Goal: Transaction & Acquisition: Purchase product/service

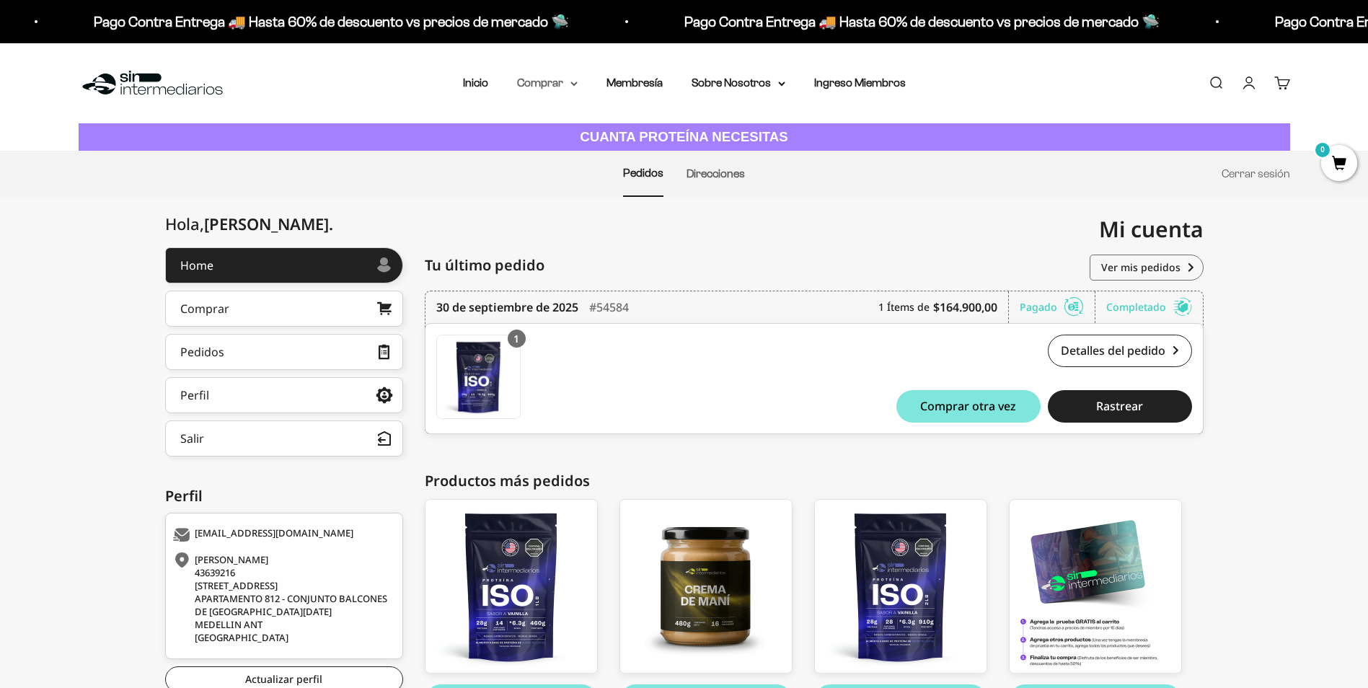
click at [578, 84] on icon at bounding box center [573, 83] width 7 height 5
click at [579, 185] on span "Gomas sin azúcar" at bounding box center [570, 183] width 89 height 12
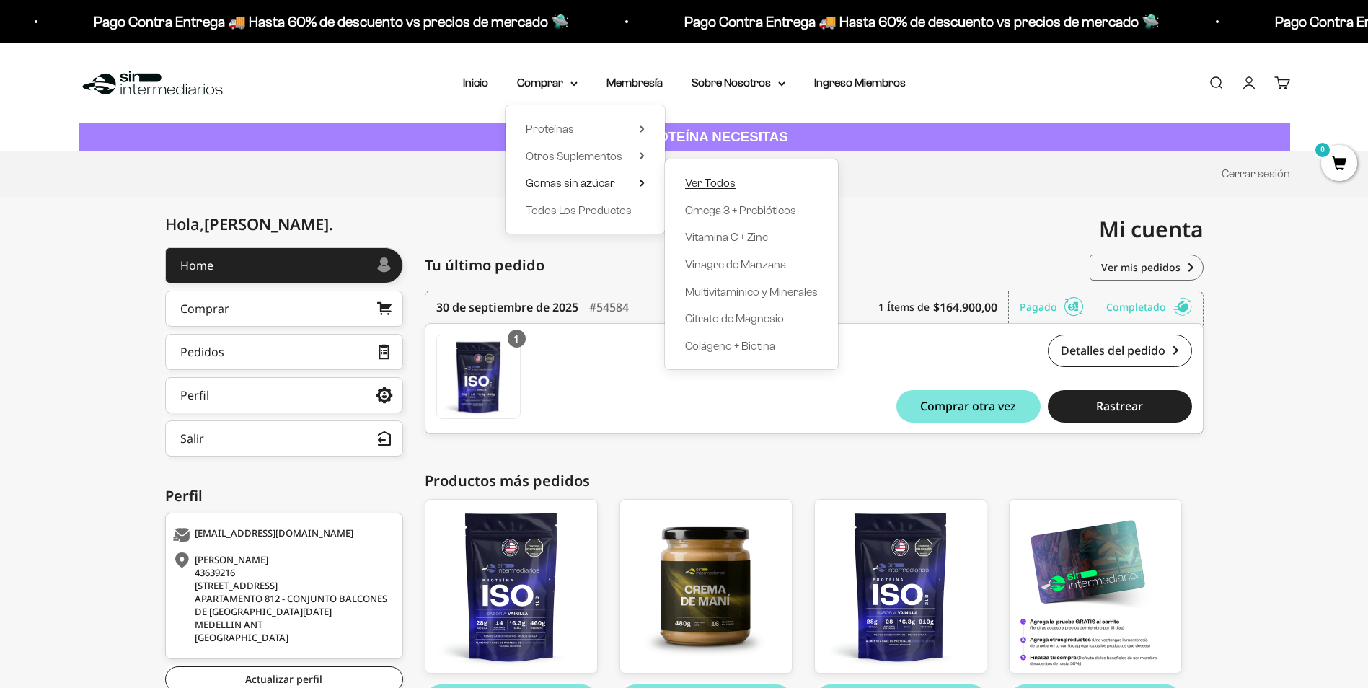
click at [710, 181] on span "Ver Todos" at bounding box center [710, 183] width 50 height 12
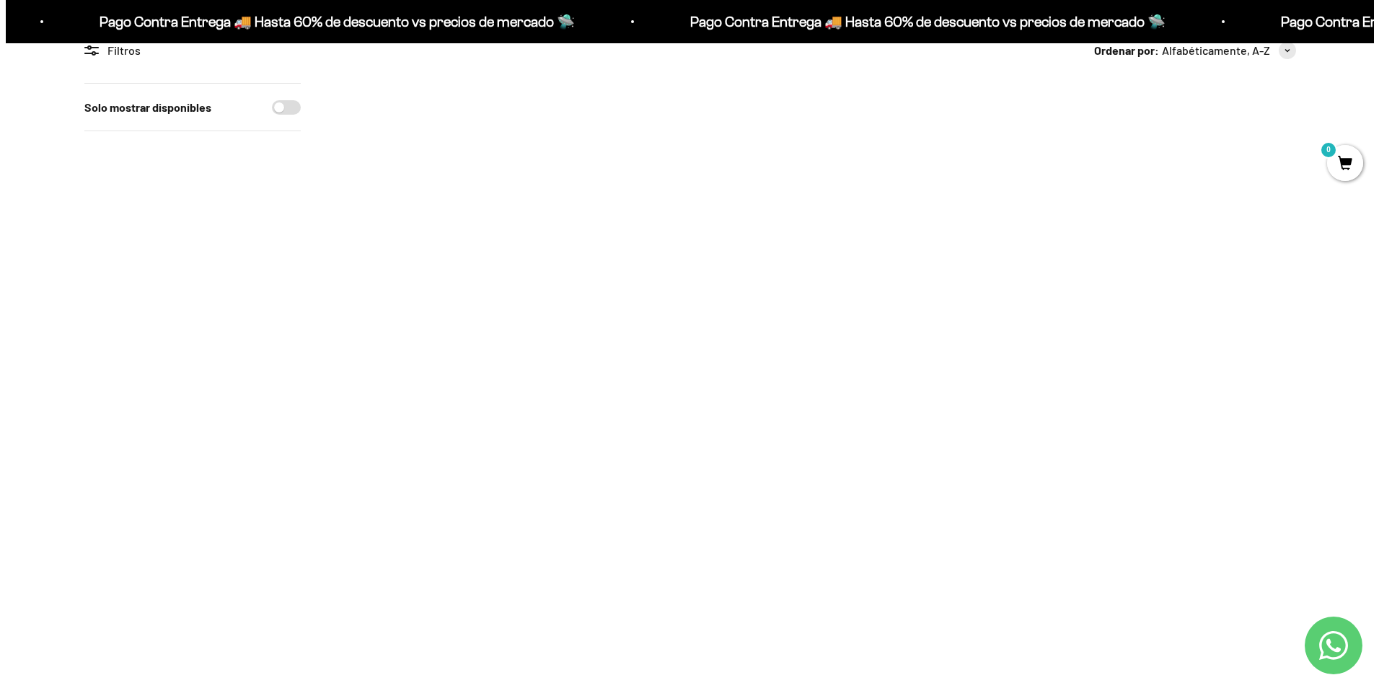
scroll to position [72, 0]
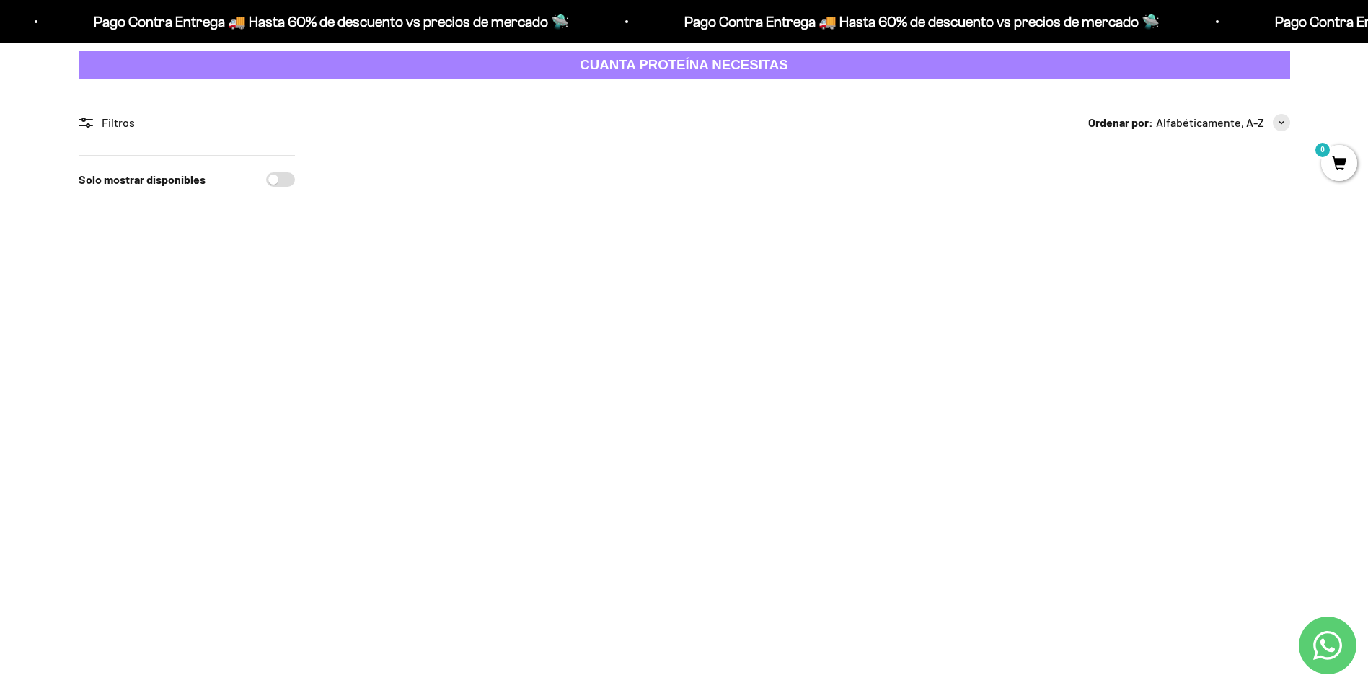
click at [495, 318] on span at bounding box center [492, 317] width 14 height 17
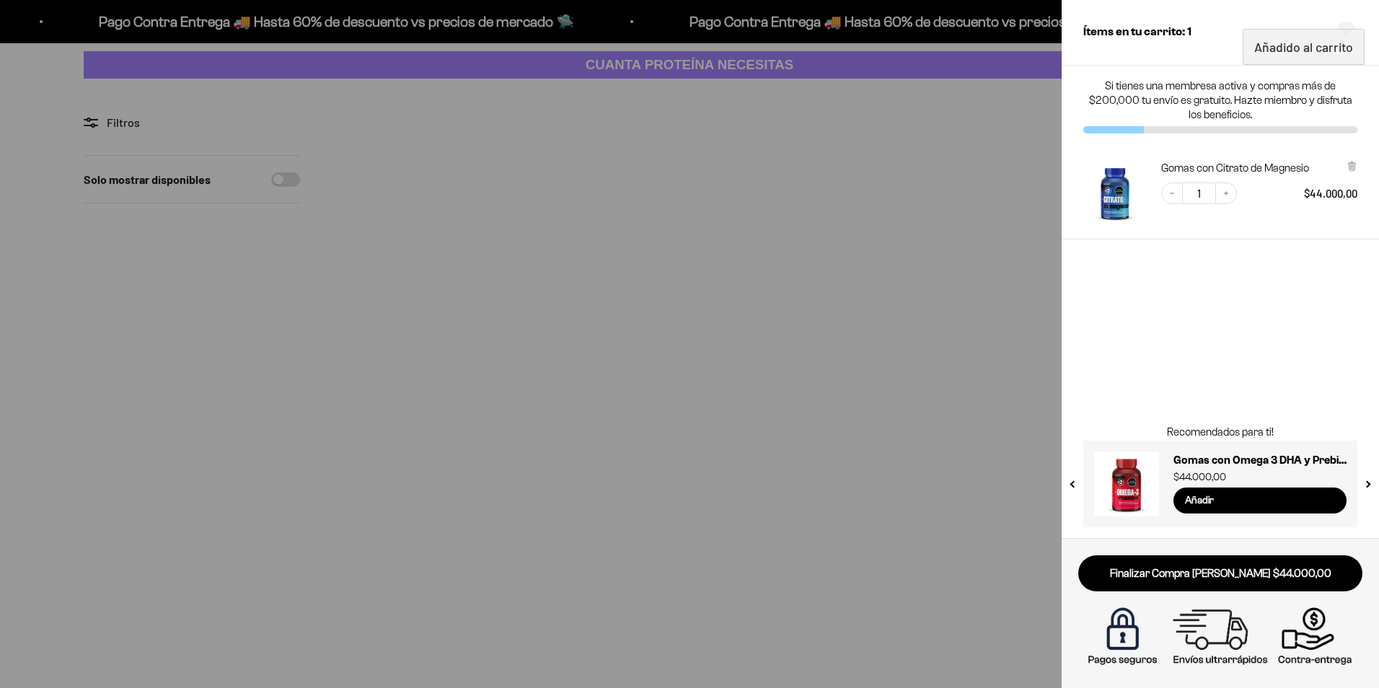
click at [688, 309] on div at bounding box center [689, 344] width 1379 height 688
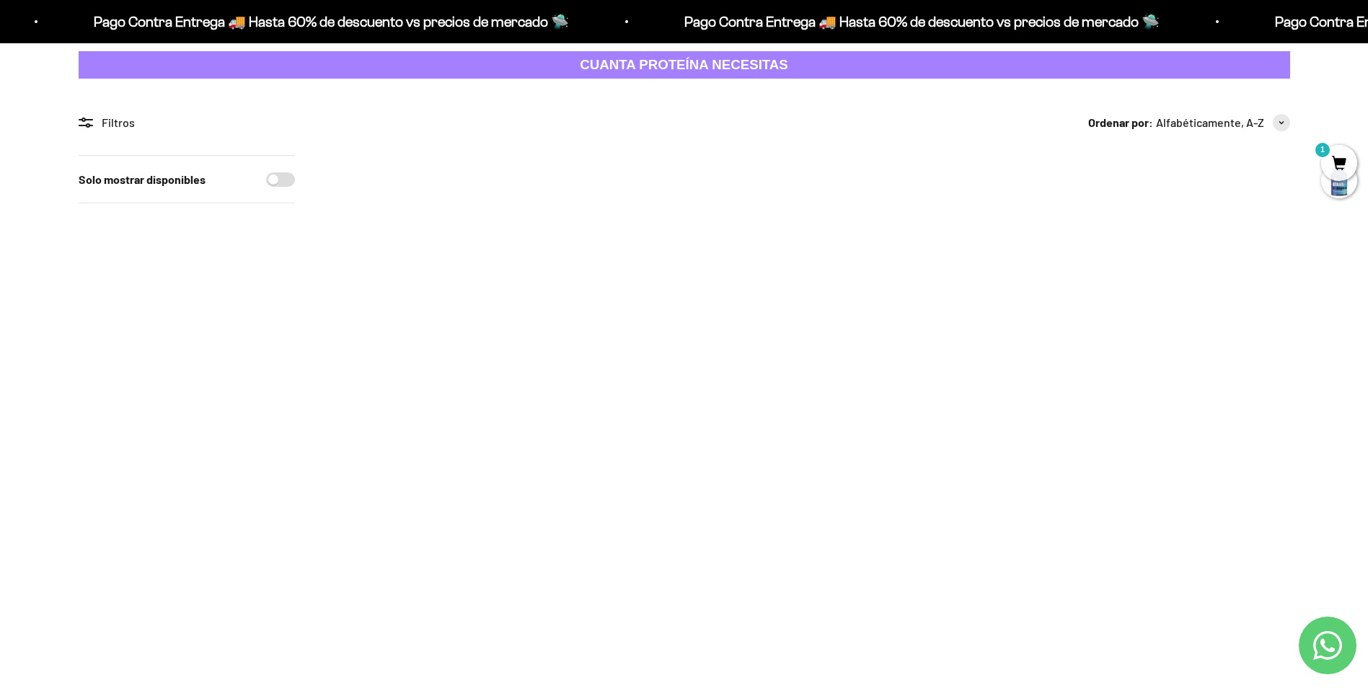
click at [690, 320] on span at bounding box center [687, 317] width 14 height 17
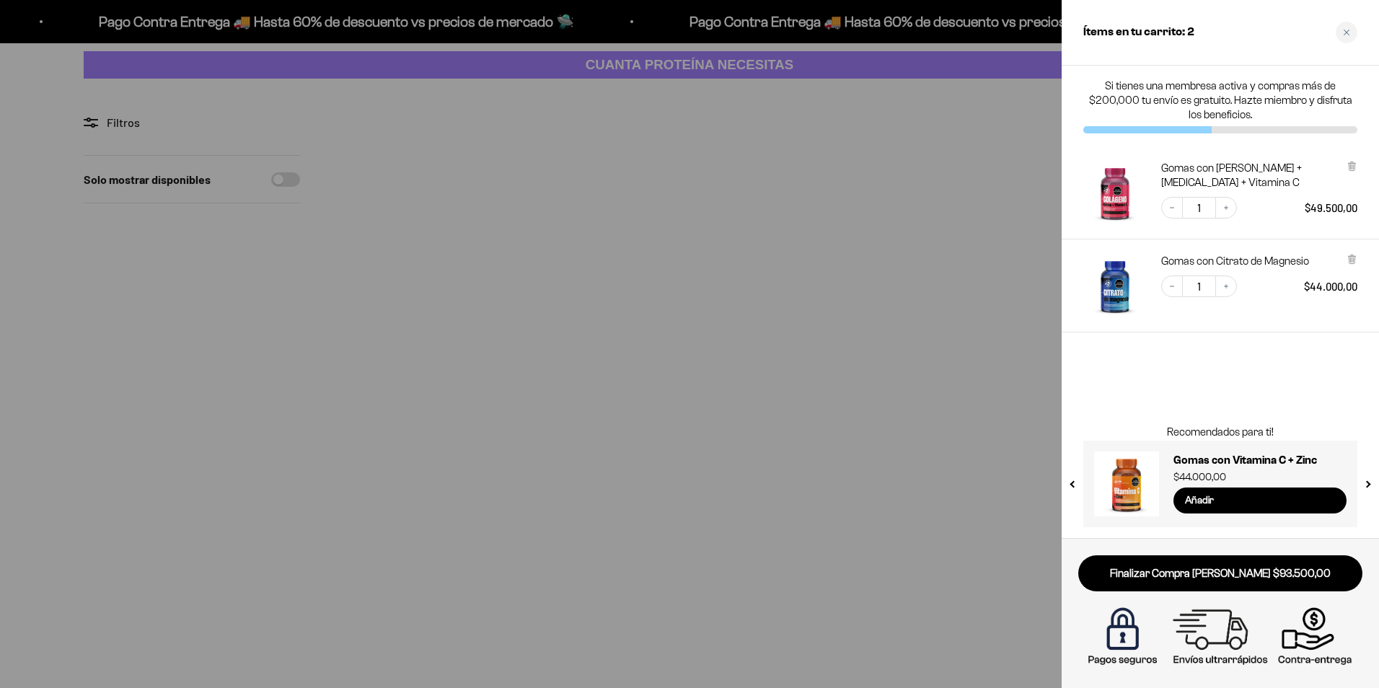
click at [643, 462] on div at bounding box center [689, 344] width 1379 height 688
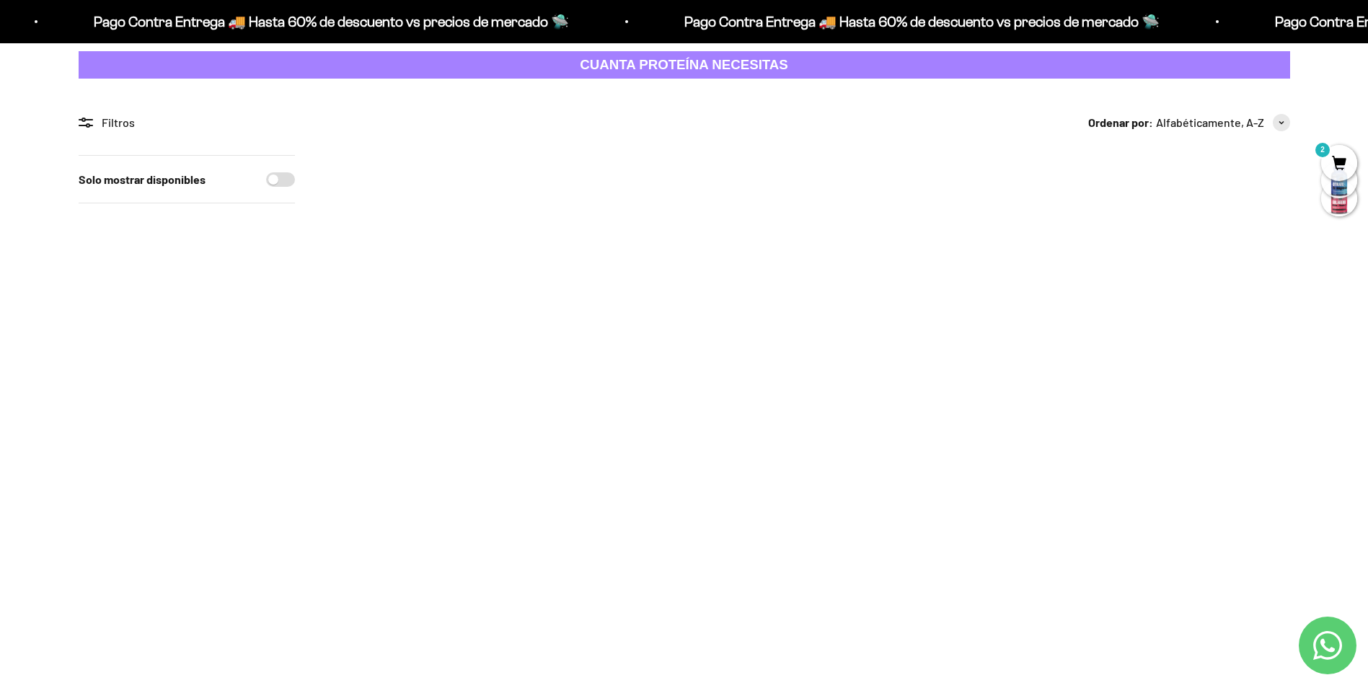
click at [880, 322] on span at bounding box center [883, 317] width 14 height 17
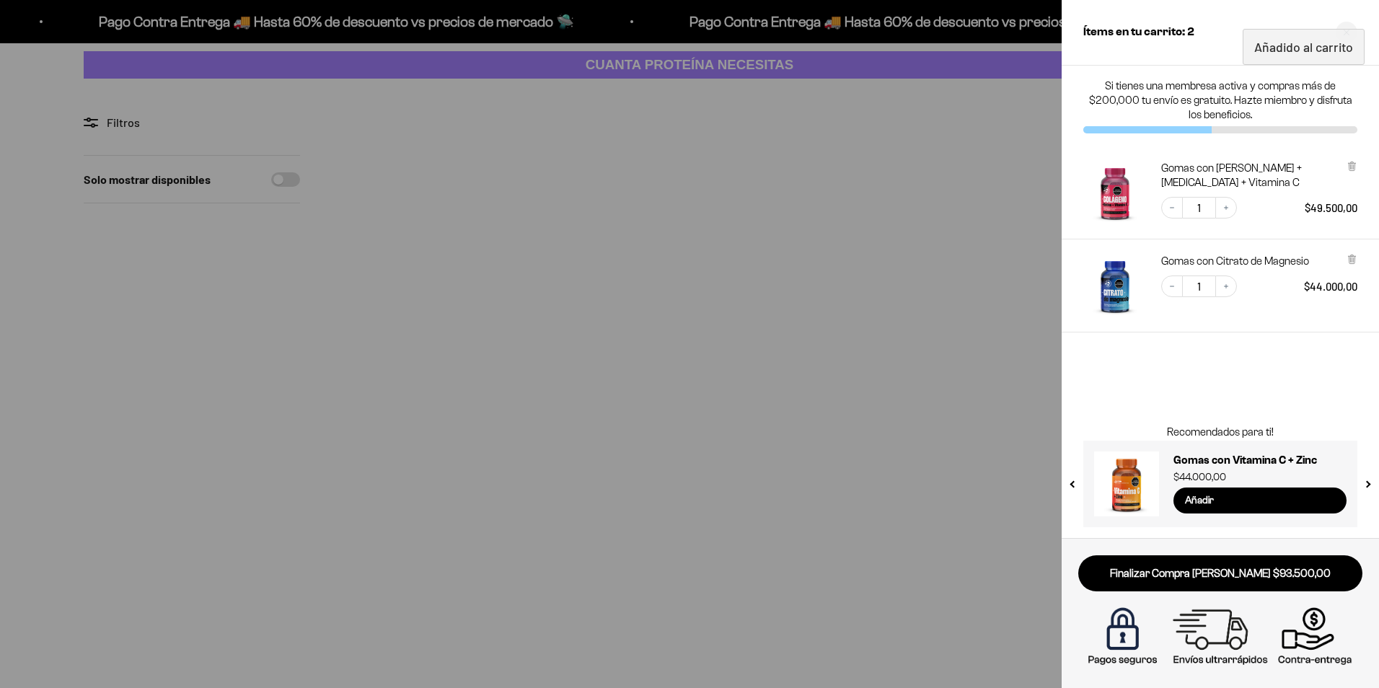
click at [711, 538] on div at bounding box center [689, 344] width 1379 height 688
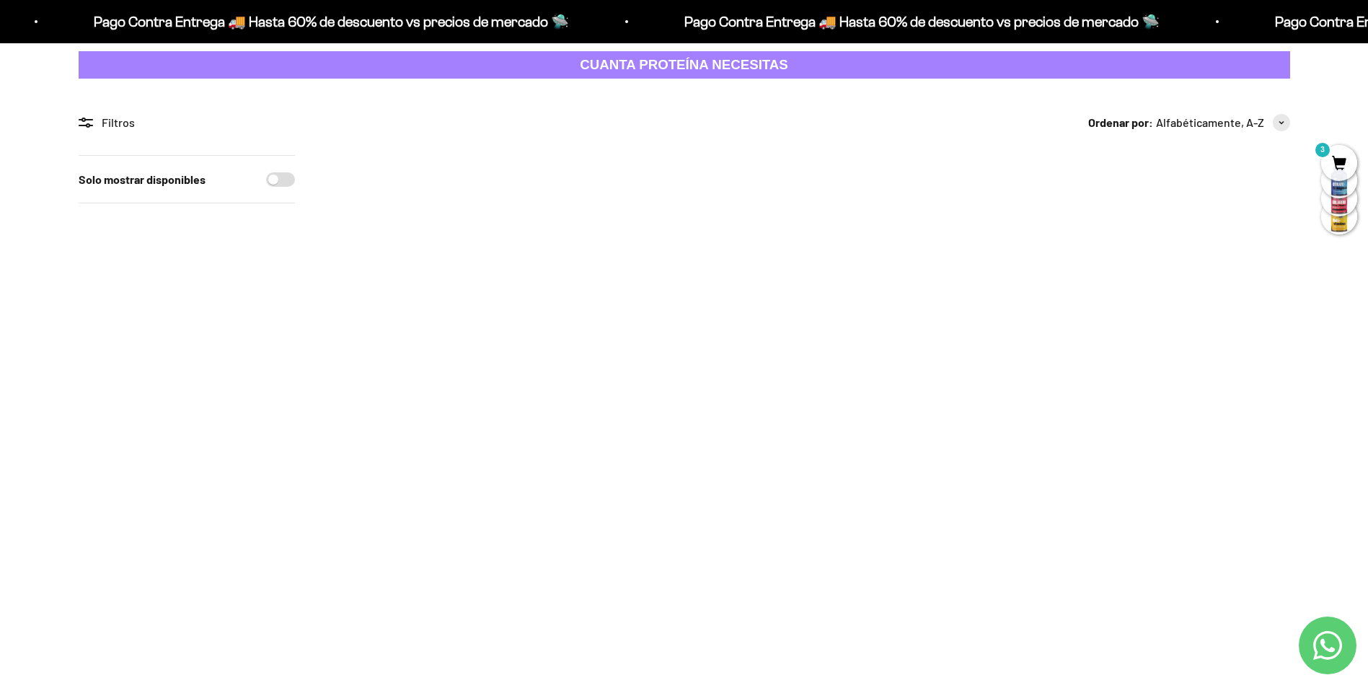
click at [1328, 165] on span "3" at bounding box center [1339, 163] width 36 height 36
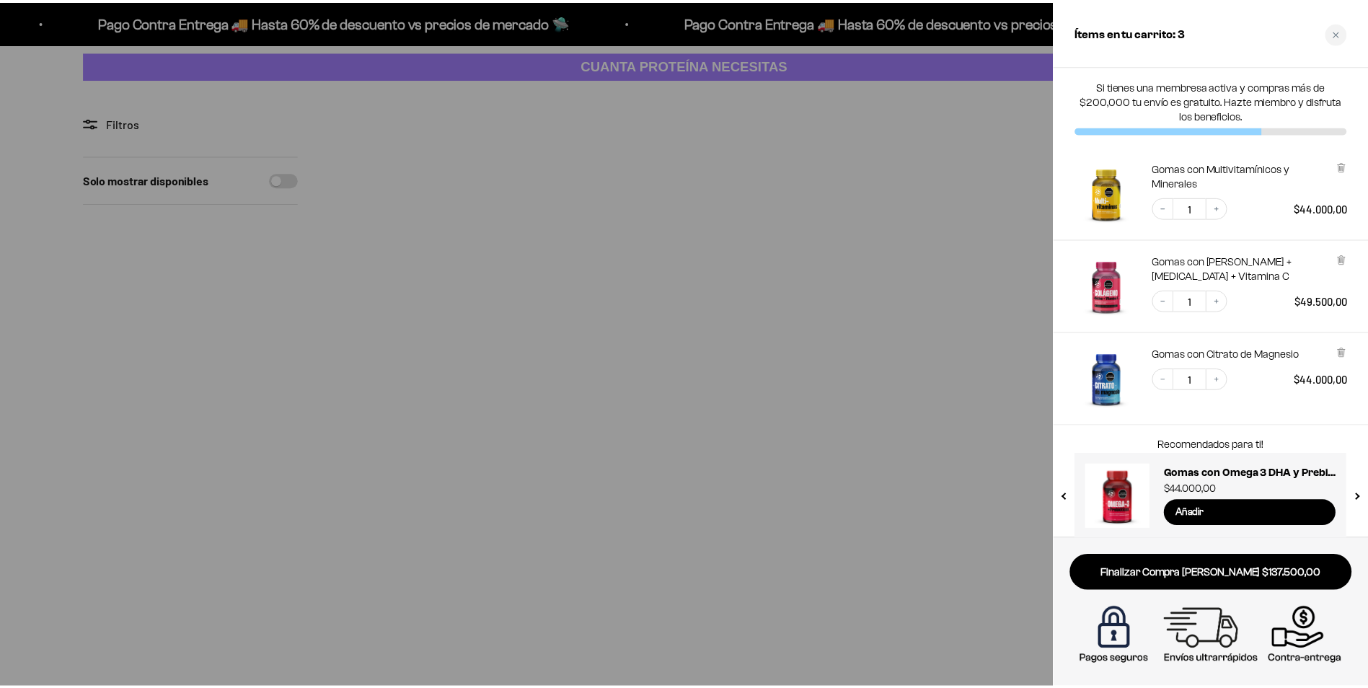
scroll to position [13, 0]
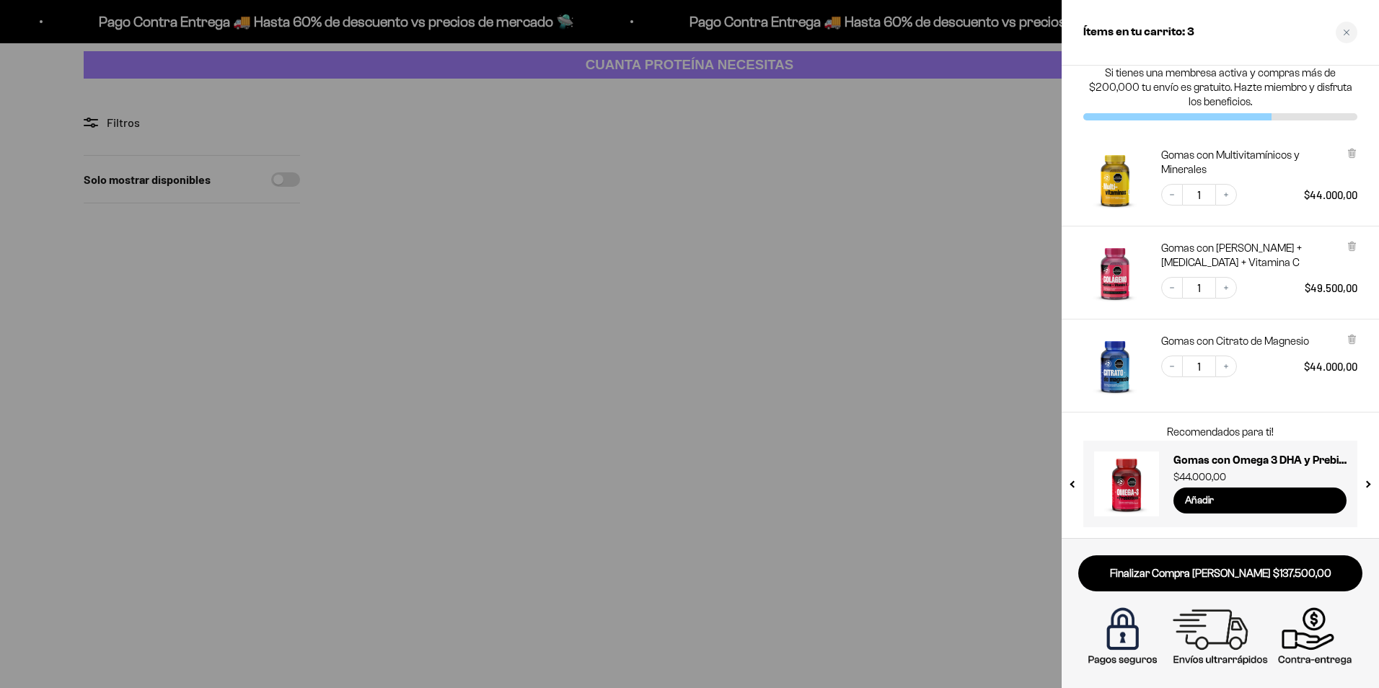
click at [779, 532] on div at bounding box center [689, 344] width 1379 height 688
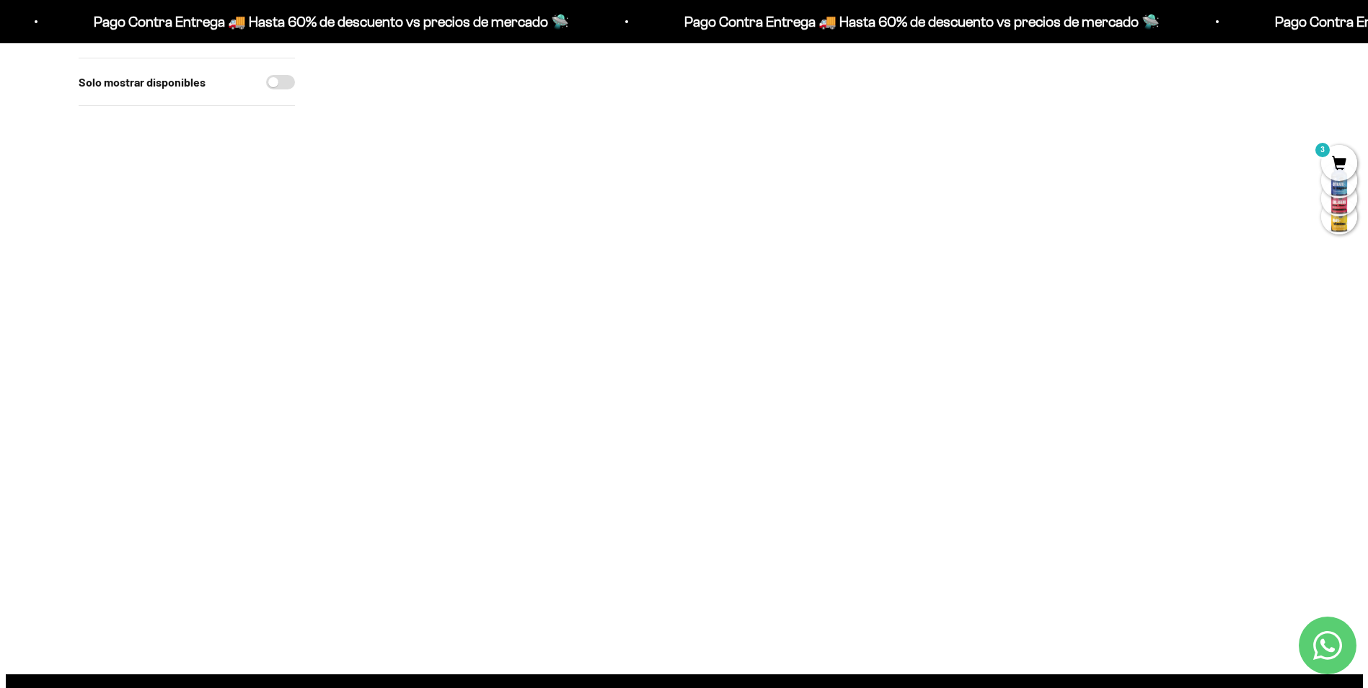
scroll to position [0, 0]
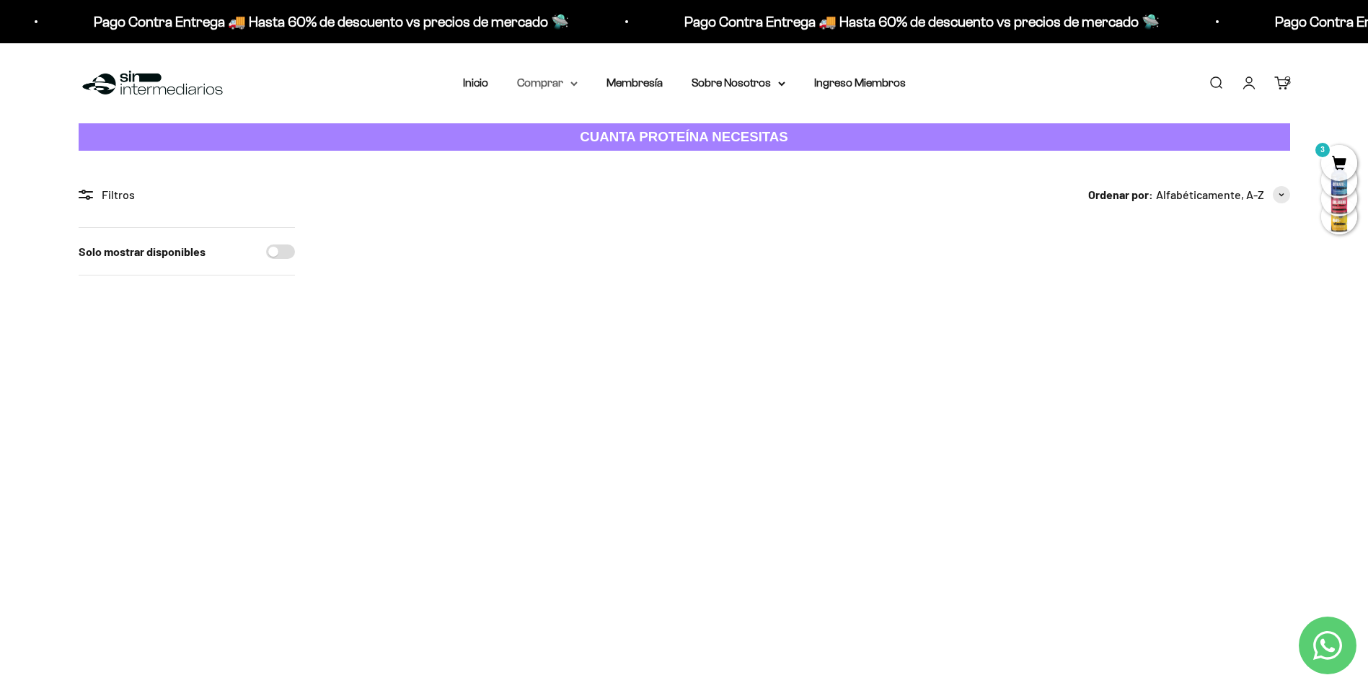
click at [576, 86] on icon at bounding box center [573, 83] width 7 height 5
click at [588, 154] on span "Otros Suplementos" at bounding box center [574, 156] width 97 height 12
click at [571, 207] on span "Todos Los Productos" at bounding box center [579, 210] width 106 height 12
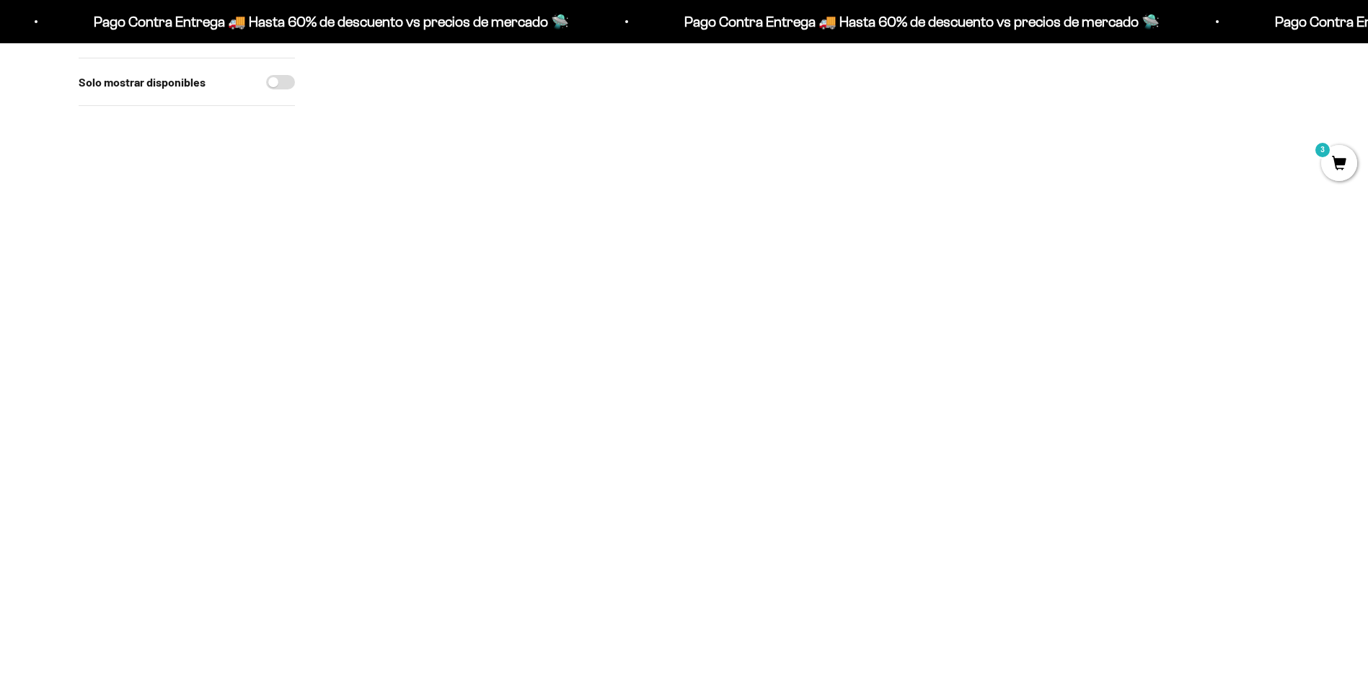
scroll to position [865, 0]
click at [607, 431] on img at bounding box center [614, 421] width 178 height 178
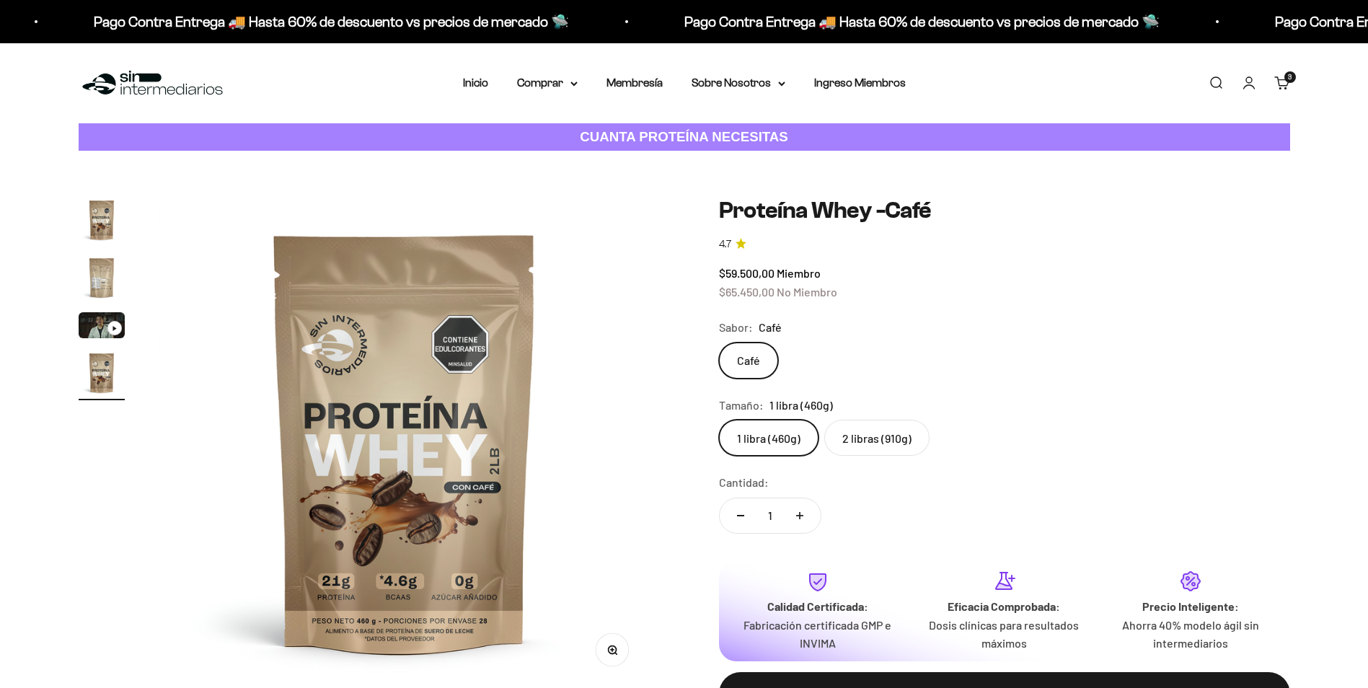
scroll to position [0, 1523]
click at [97, 278] on img "Ir al artículo 2" at bounding box center [102, 278] width 46 height 46
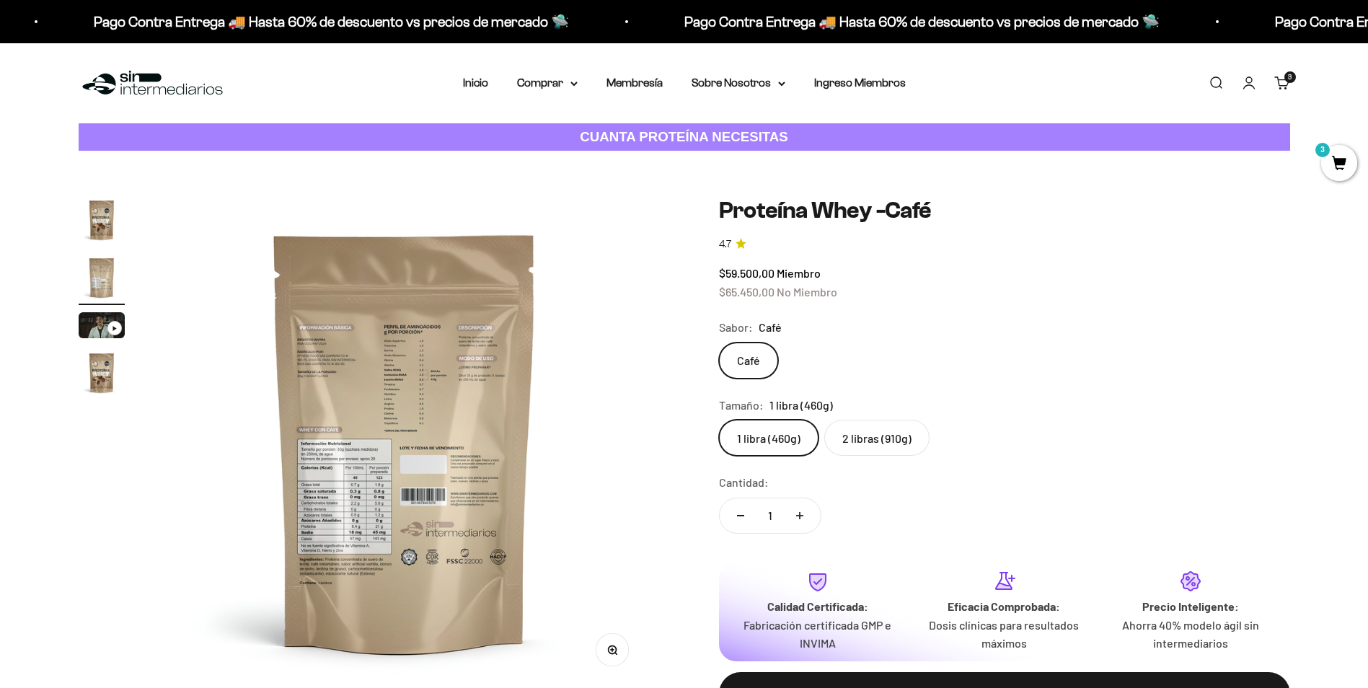
click at [334, 480] on img at bounding box center [404, 442] width 490 height 490
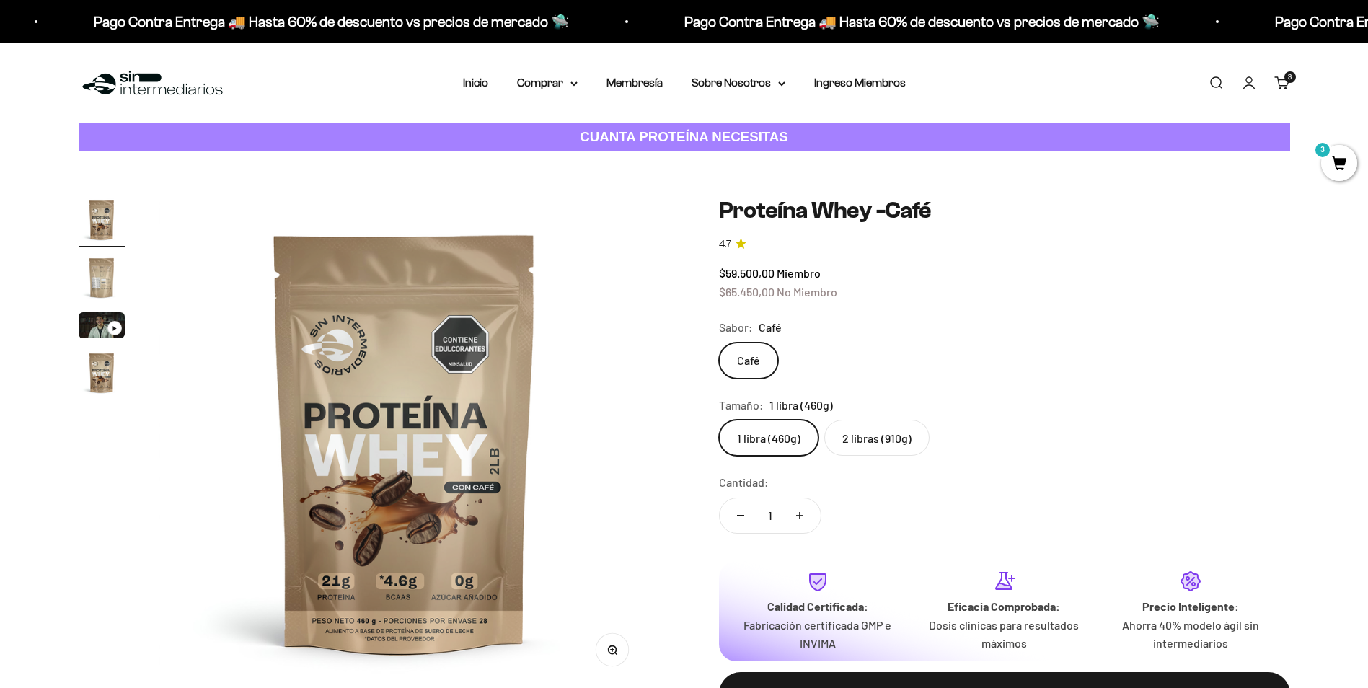
click at [692, 469] on div "Zoom Ir al artículo 1 Ir al artículo 2 Ir al artículo 3 Ir al artículo 4 Proteí…" at bounding box center [685, 468] width 1212 height 542
click at [643, 482] on img at bounding box center [404, 442] width 490 height 490
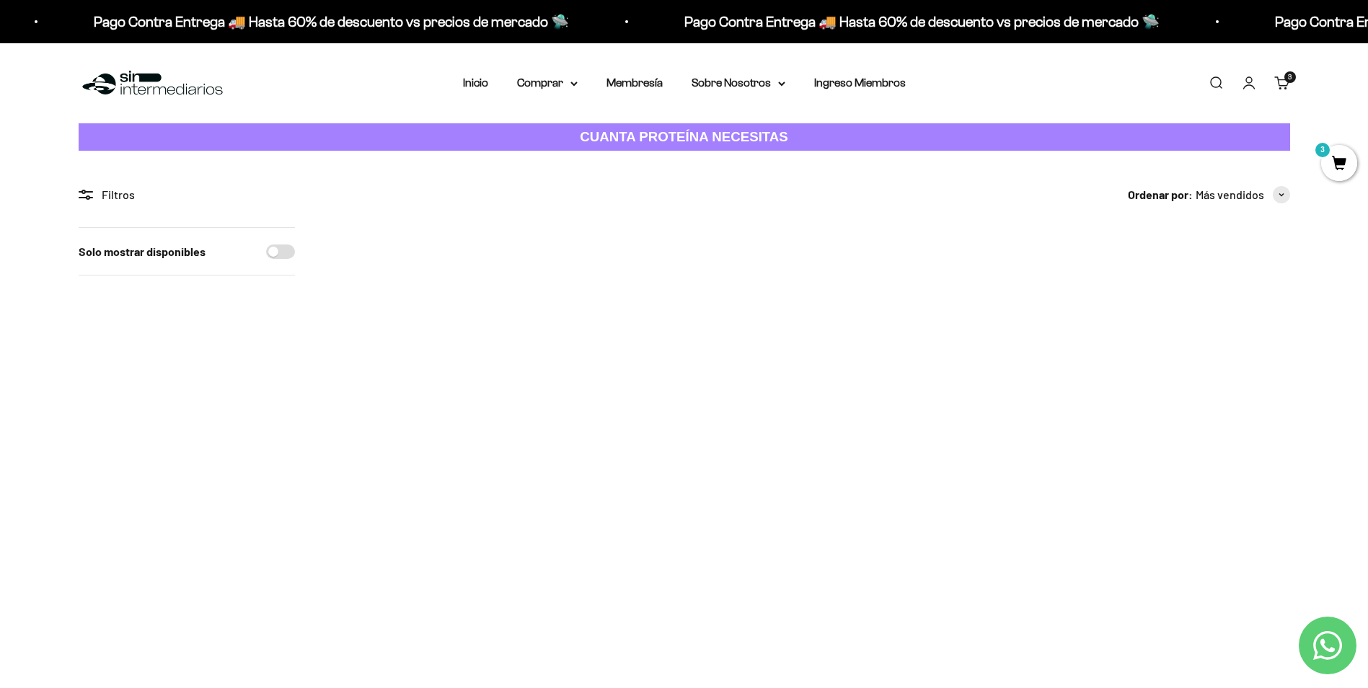
click at [617, 331] on img at bounding box center [614, 316] width 178 height 178
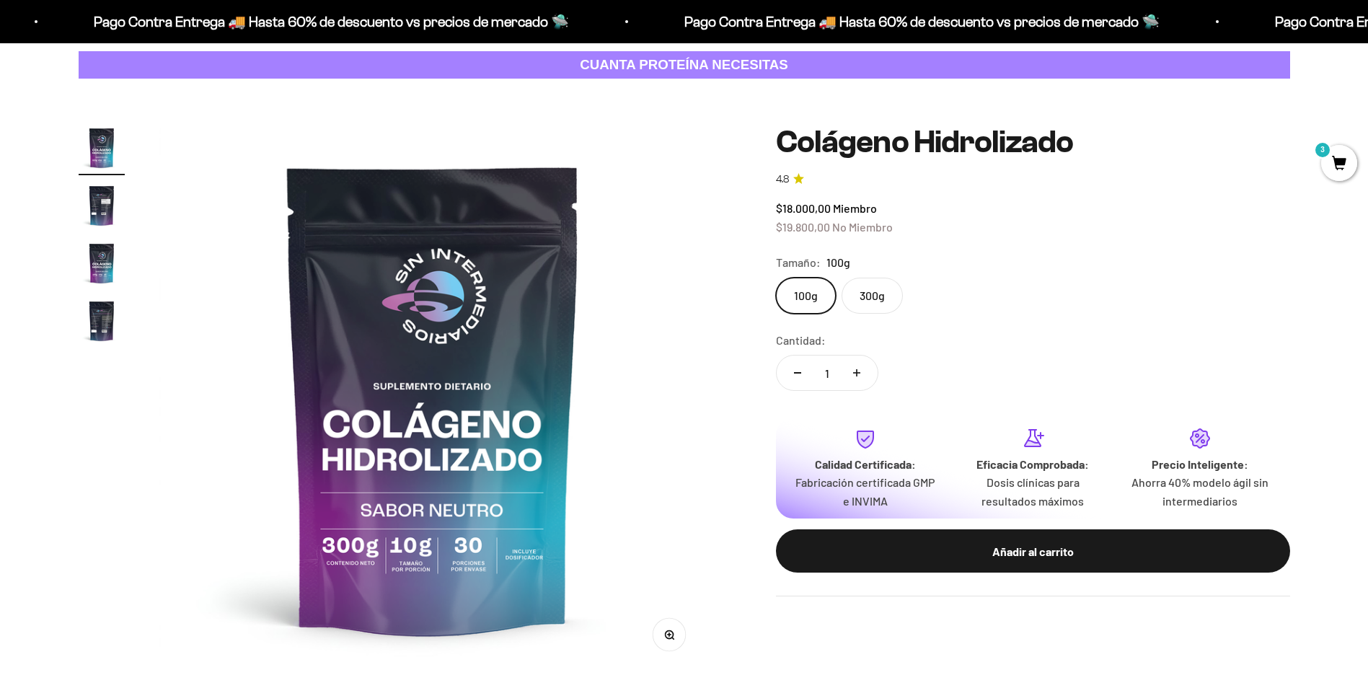
scroll to position [144, 0]
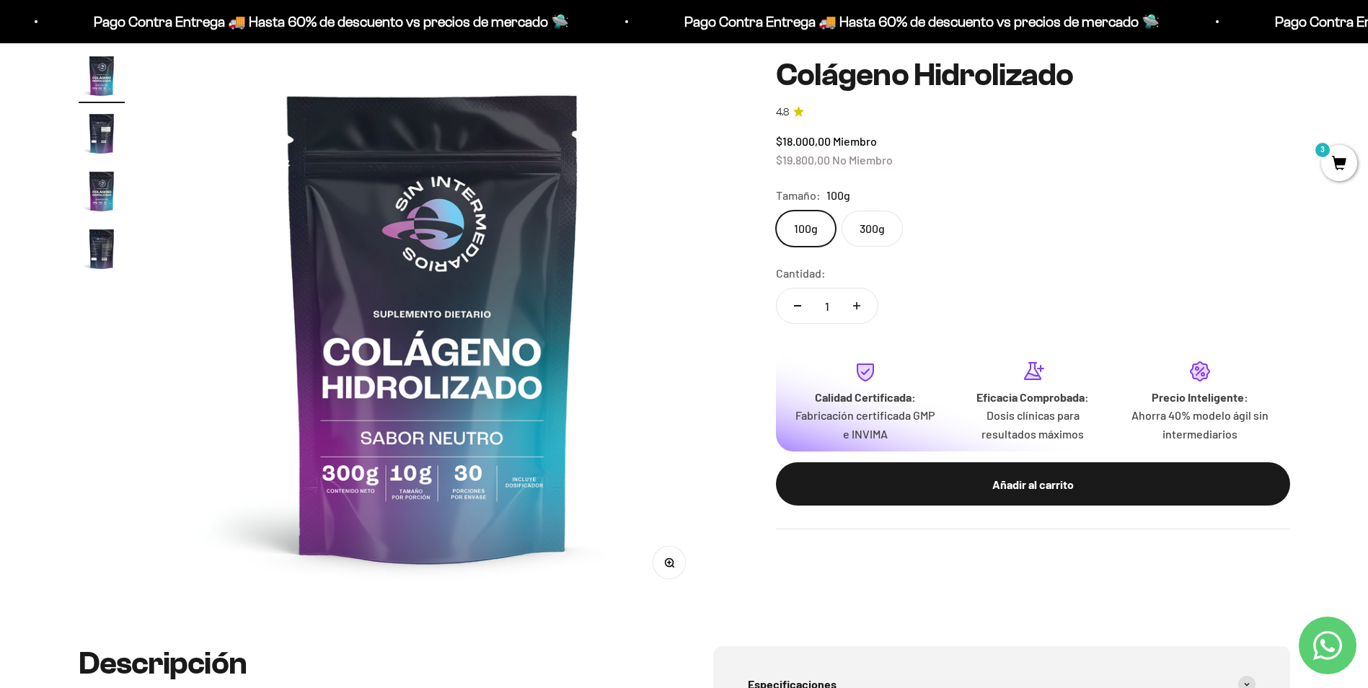
click at [879, 231] on label "300g" at bounding box center [872, 229] width 61 height 36
click at [776, 211] on input "300g" at bounding box center [775, 210] width 1 height 1
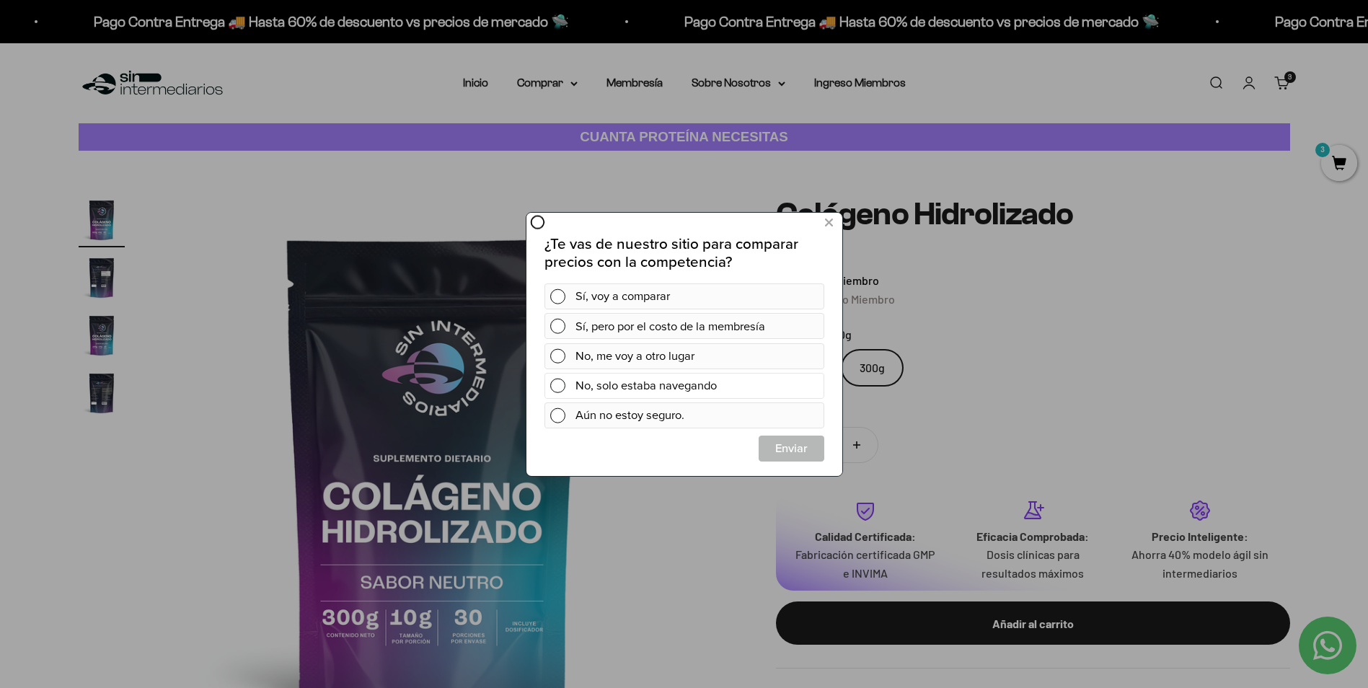
click at [553, 384] on span at bounding box center [557, 385] width 15 height 15
click at [825, 446] on div "¿Te vas de nuestro sitio para comparar precios con la competencia? Sí, voy a co…" at bounding box center [684, 342] width 316 height 263
click at [808, 450] on span "Cerrar" at bounding box center [791, 448] width 64 height 26
